Goal: Information Seeking & Learning: Learn about a topic

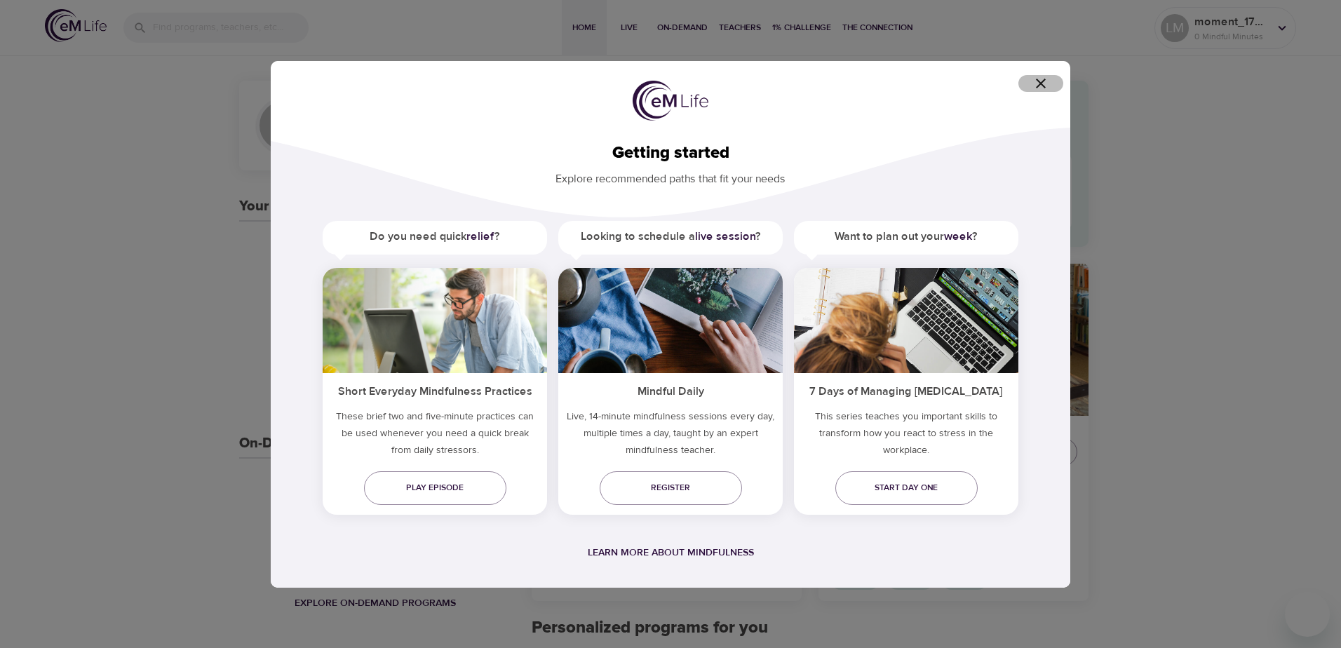
click at [1036, 83] on icon "button" at bounding box center [1041, 83] width 17 height 17
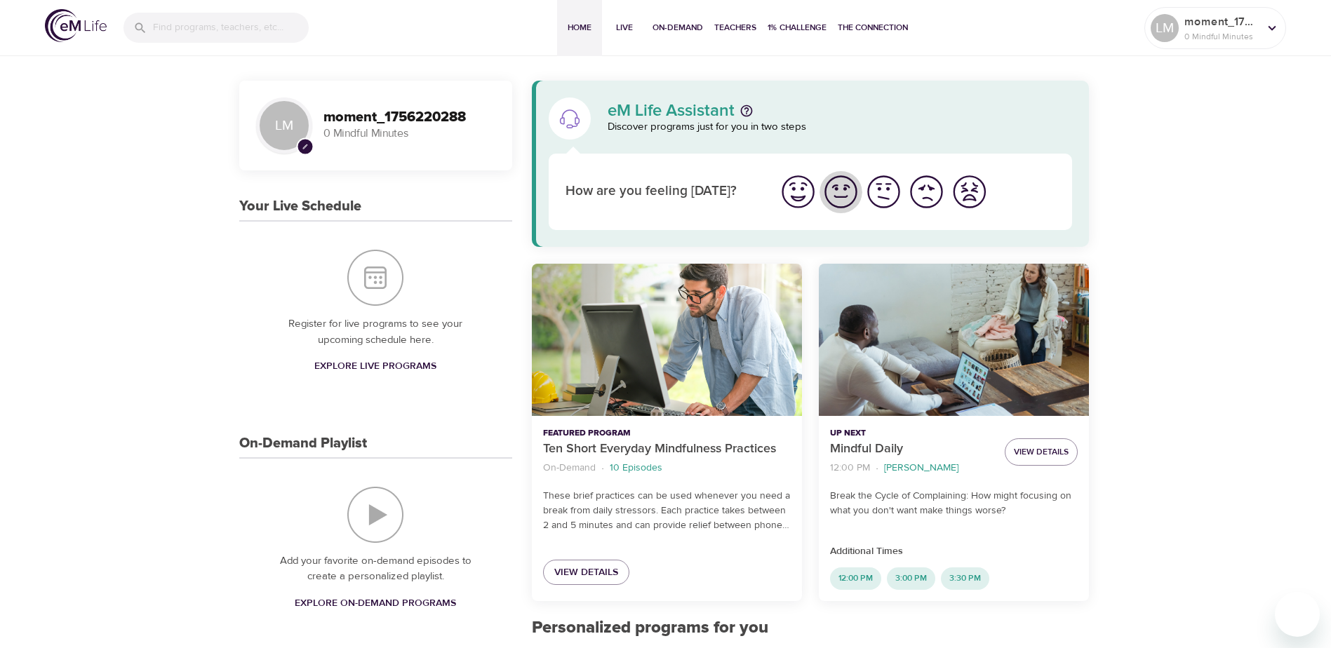
click at [841, 193] on img "I'm feeling good" at bounding box center [840, 192] width 39 height 39
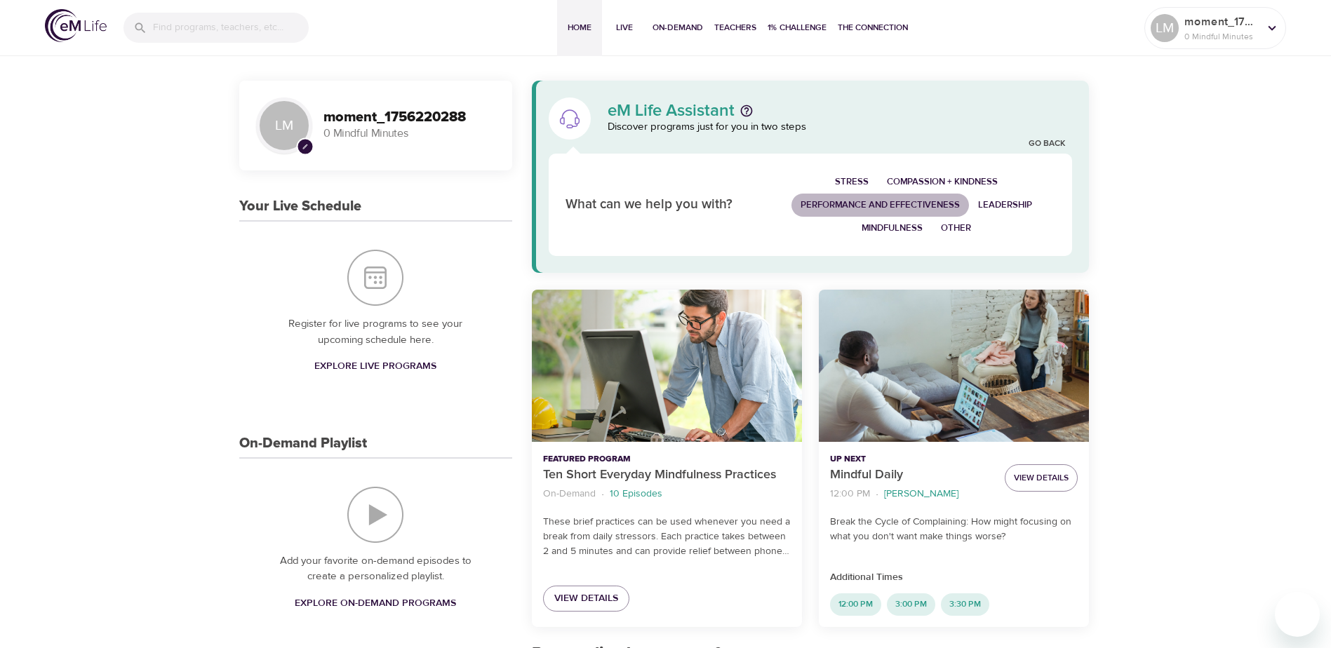
click at [852, 201] on span "Performance and Effectiveness" at bounding box center [879, 205] width 159 height 16
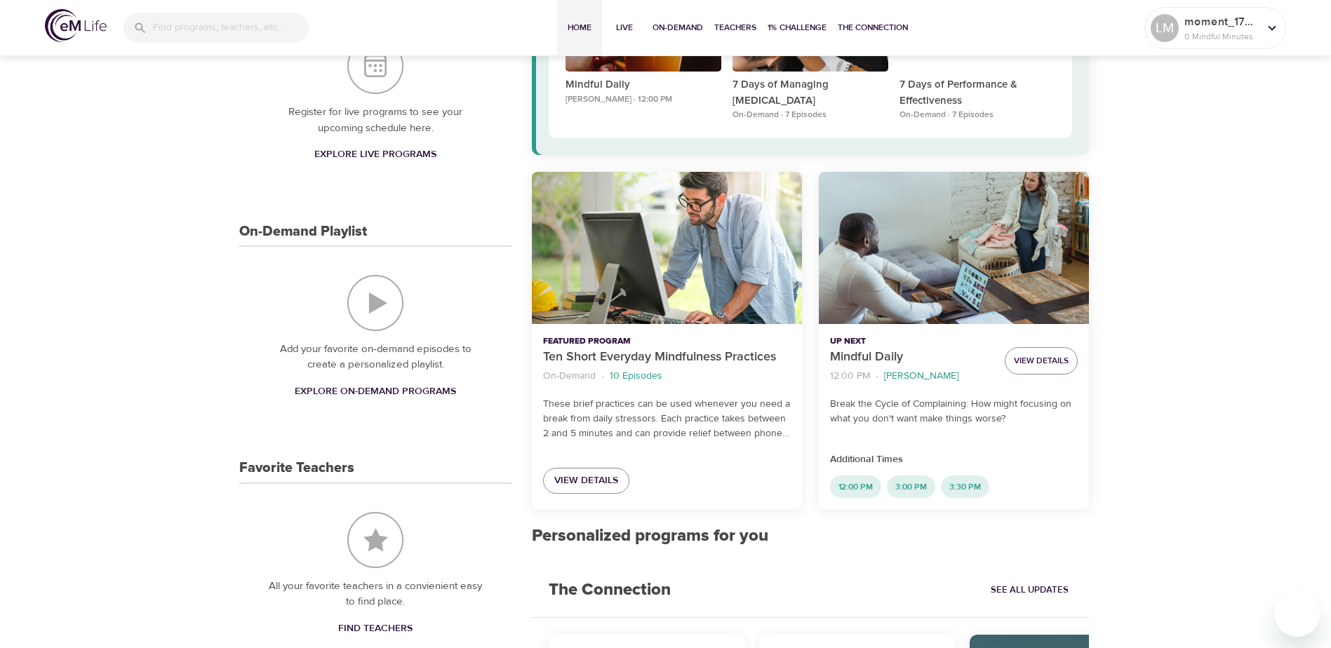
scroll to position [213, 0]
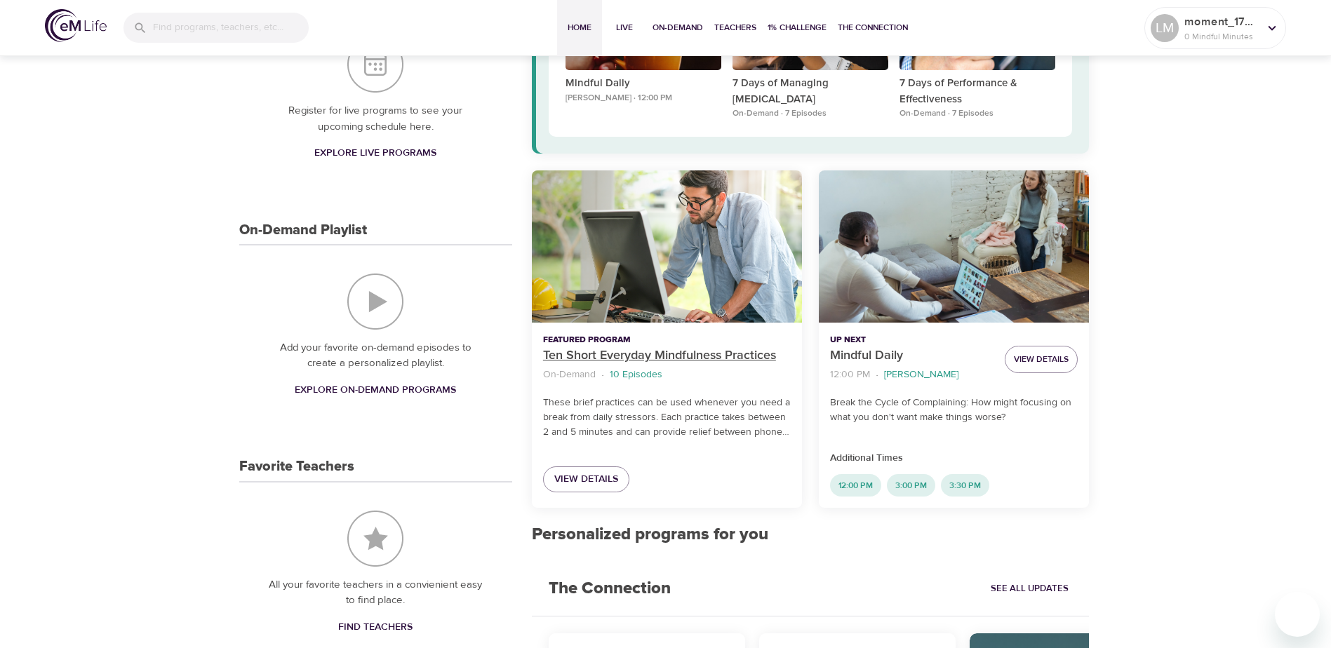
click at [617, 355] on p "Ten Short Everyday Mindfulness Practices" at bounding box center [667, 356] width 248 height 19
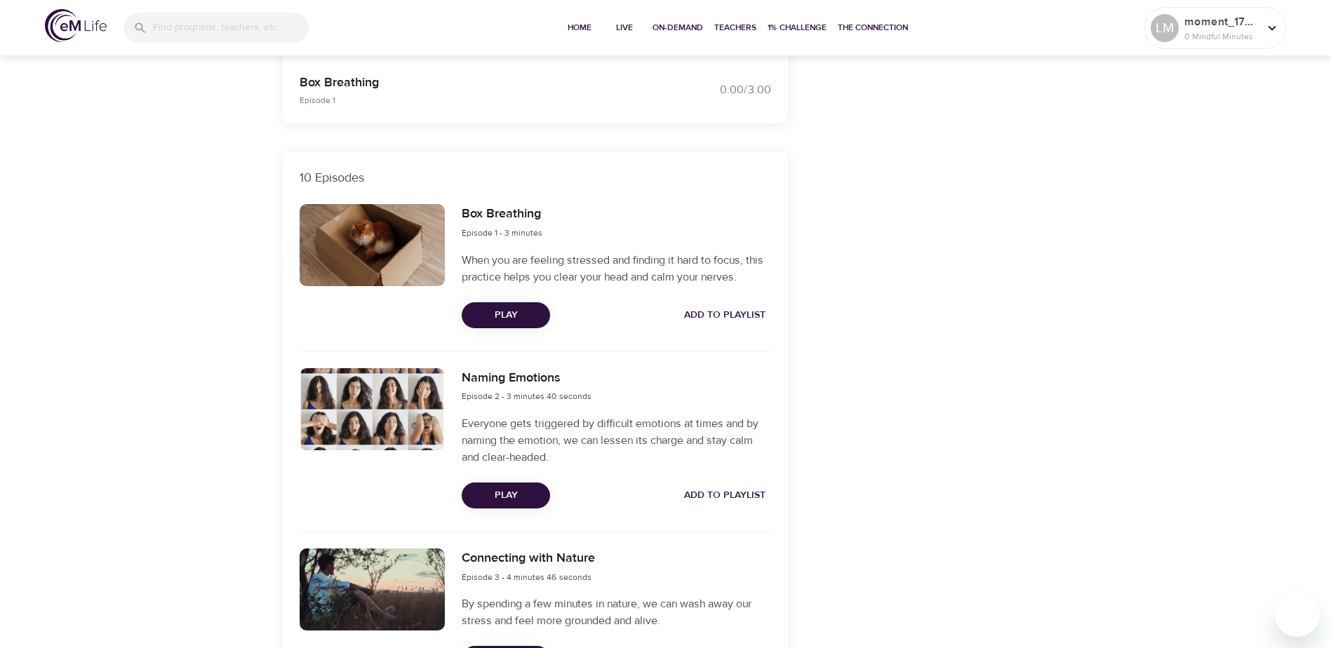
scroll to position [424, 0]
